Goal: Task Accomplishment & Management: Use online tool/utility

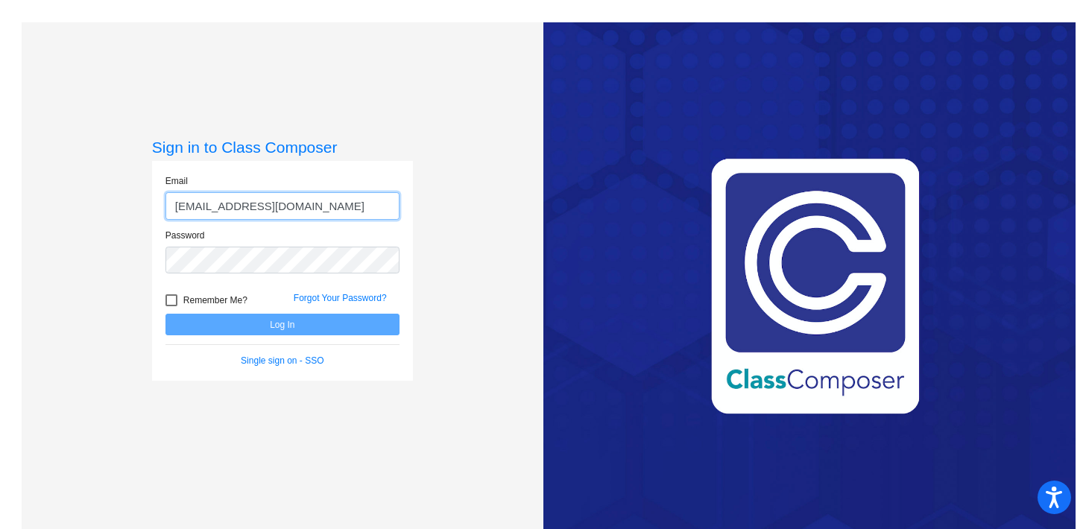
type input "[EMAIL_ADDRESS][DOMAIN_NAME]"
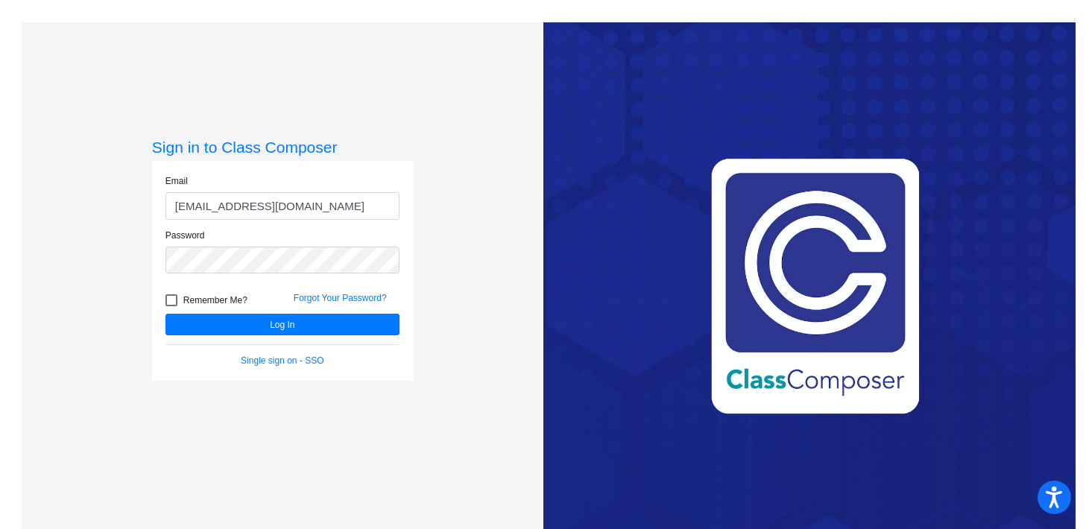
click at [174, 295] on div at bounding box center [172, 301] width 12 height 12
click at [171, 306] on input "Remember Me?" at bounding box center [171, 306] width 1 height 1
checkbox input "true"
click at [227, 331] on button "Log In" at bounding box center [283, 325] width 234 height 22
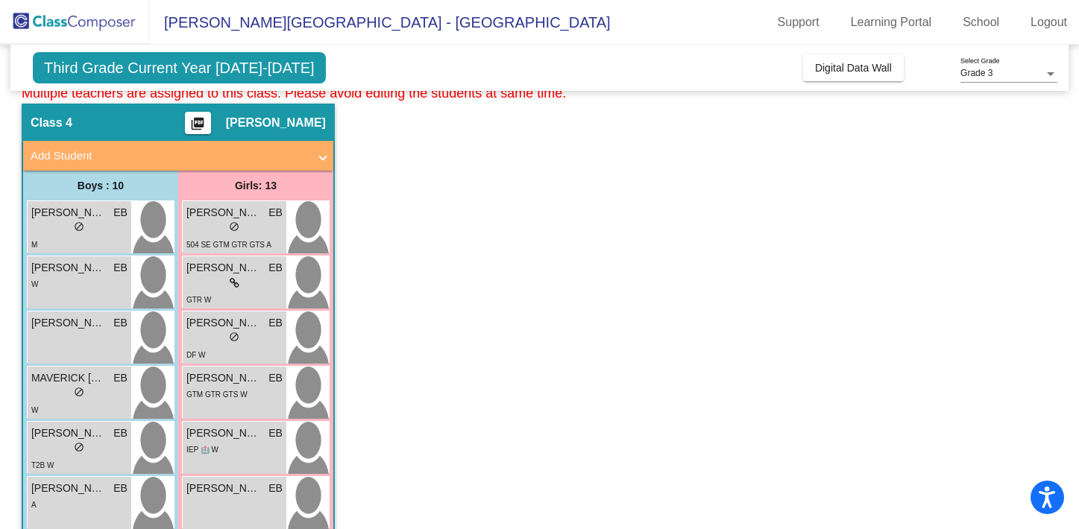
scroll to position [973, 0]
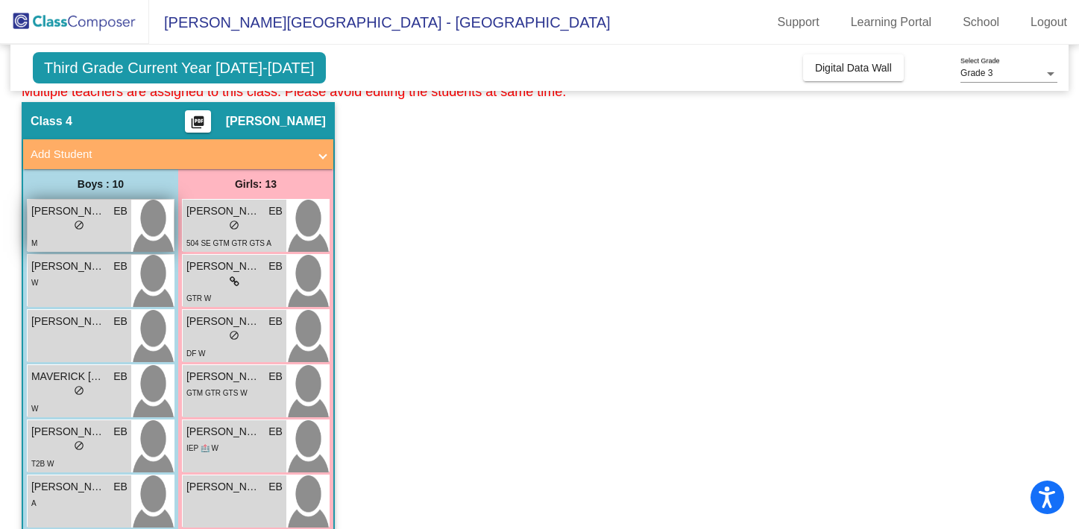
click at [90, 217] on span "[PERSON_NAME]" at bounding box center [68, 212] width 75 height 16
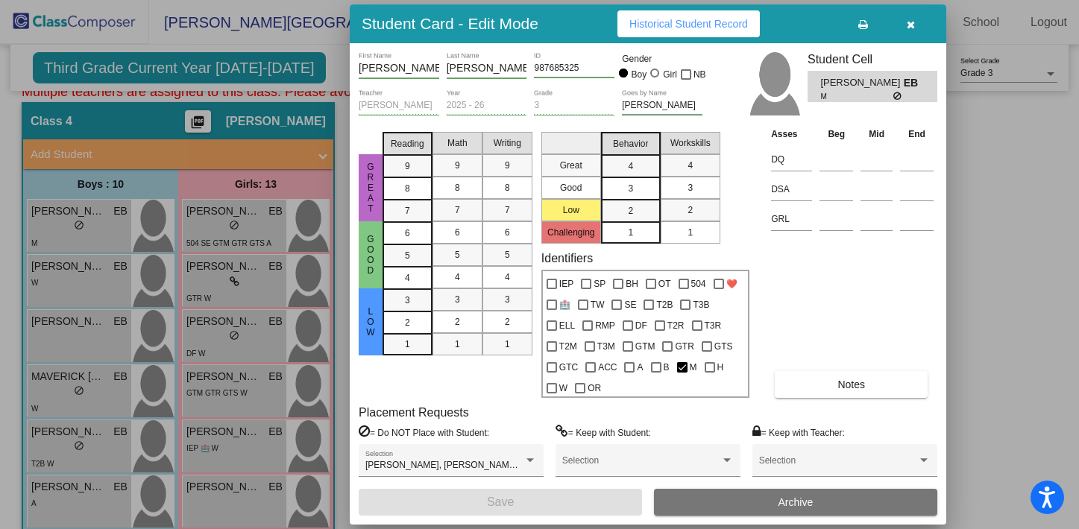
scroll to position [0, 0]
click at [914, 25] on icon "button" at bounding box center [911, 24] width 8 height 10
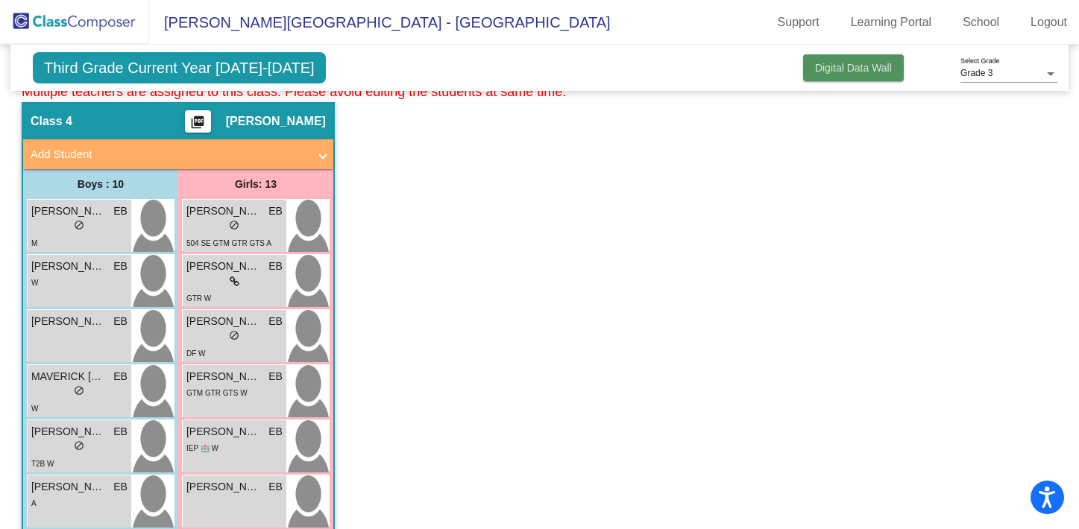
click at [840, 65] on span "Digital Data Wall" at bounding box center [853, 68] width 77 height 12
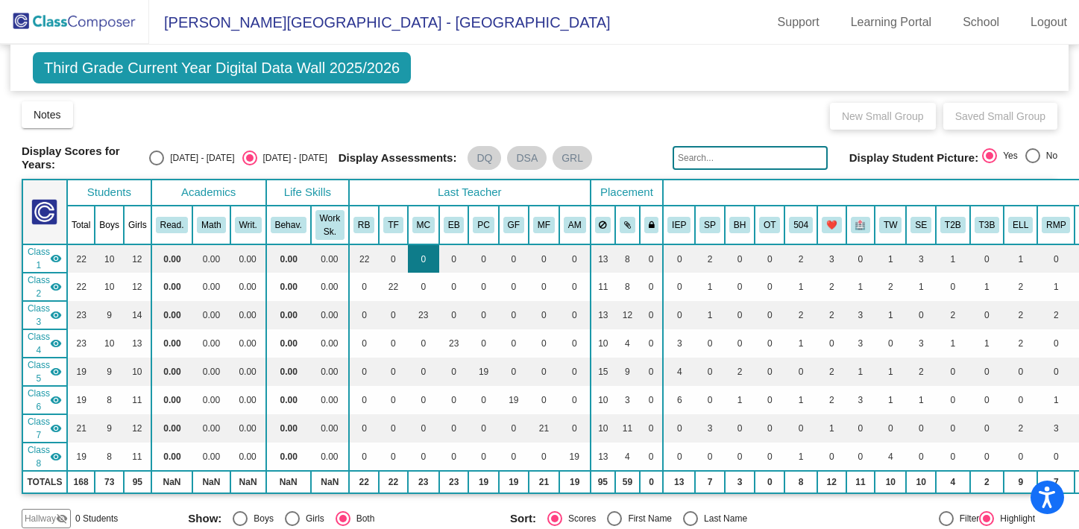
scroll to position [481, 0]
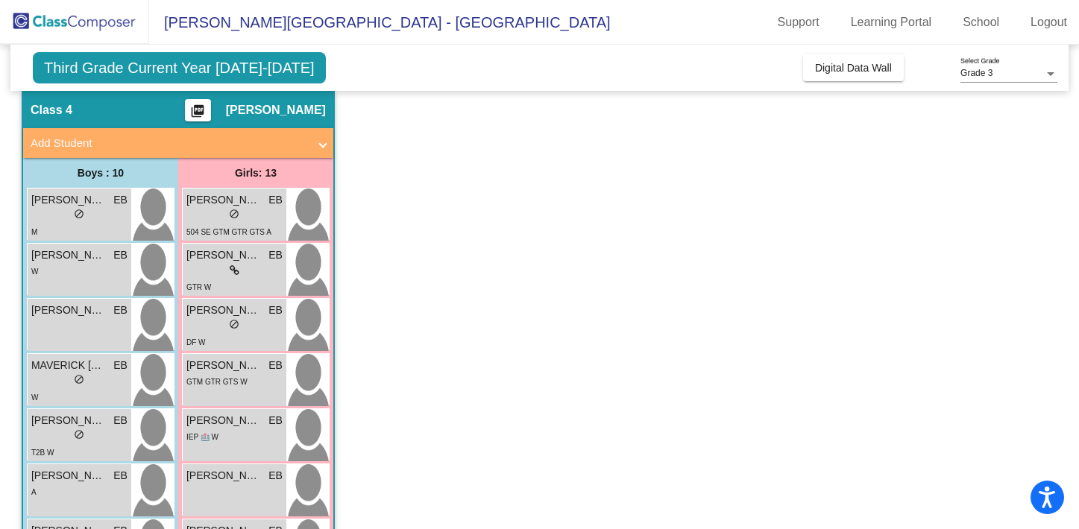
scroll to position [985, 0]
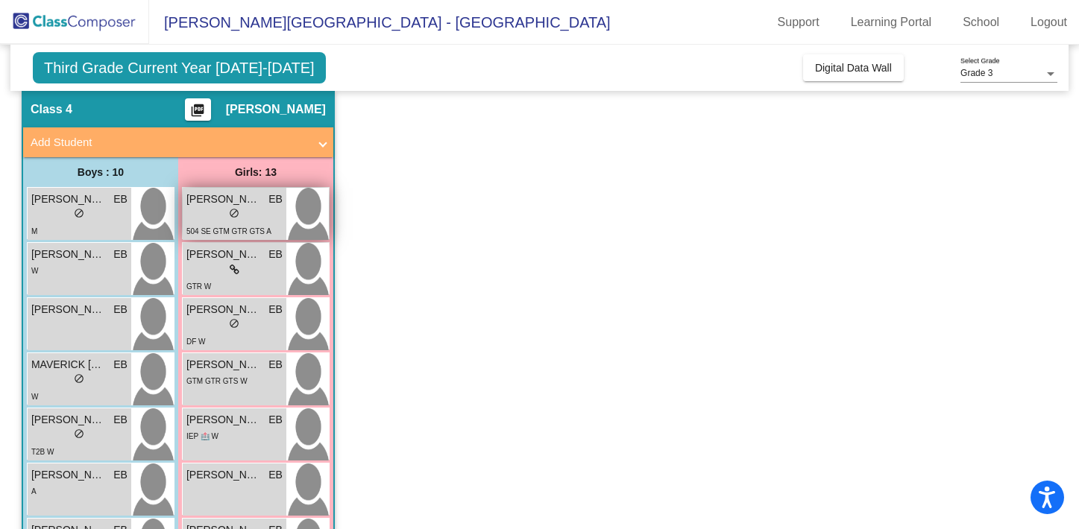
click at [192, 197] on span "[PERSON_NAME]" at bounding box center [223, 200] width 75 height 16
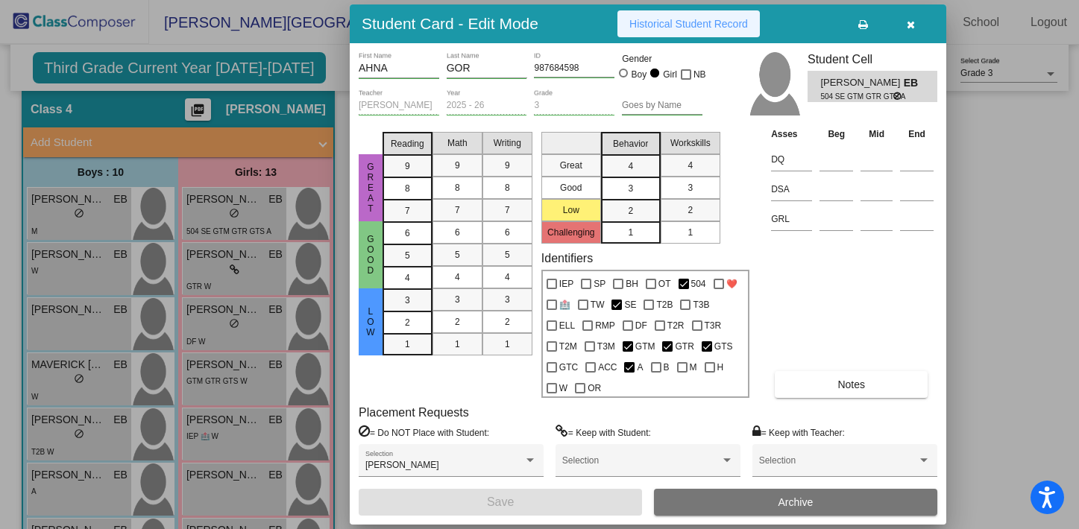
click at [681, 21] on span "Historical Student Record" at bounding box center [688, 24] width 119 height 12
click at [966, 131] on div at bounding box center [539, 264] width 1079 height 529
